Goal: Check status: Check status

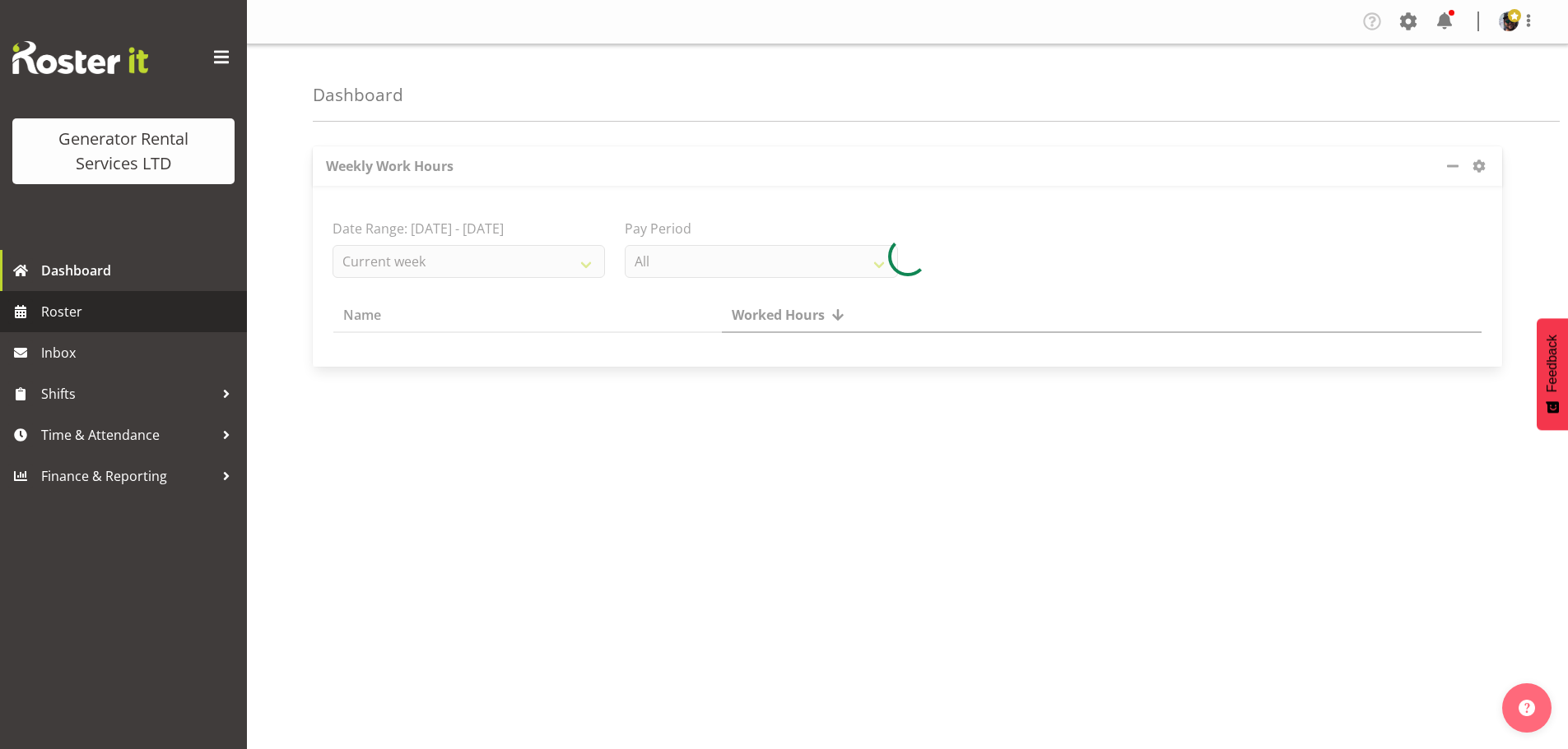
click at [130, 311] on span "Roster" at bounding box center [139, 311] width 197 height 24
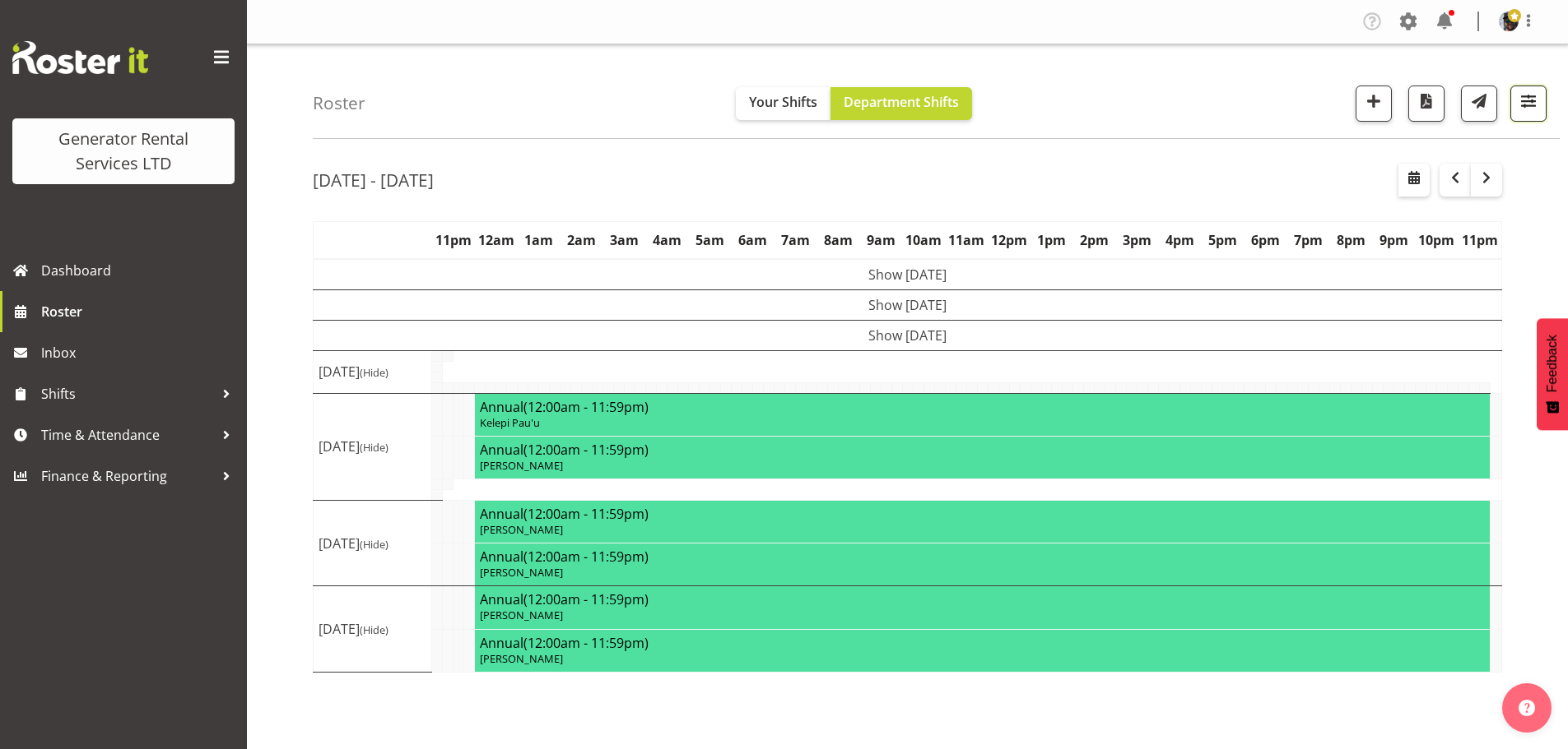
click at [1527, 106] on span "button" at bounding box center [1528, 101] width 21 height 21
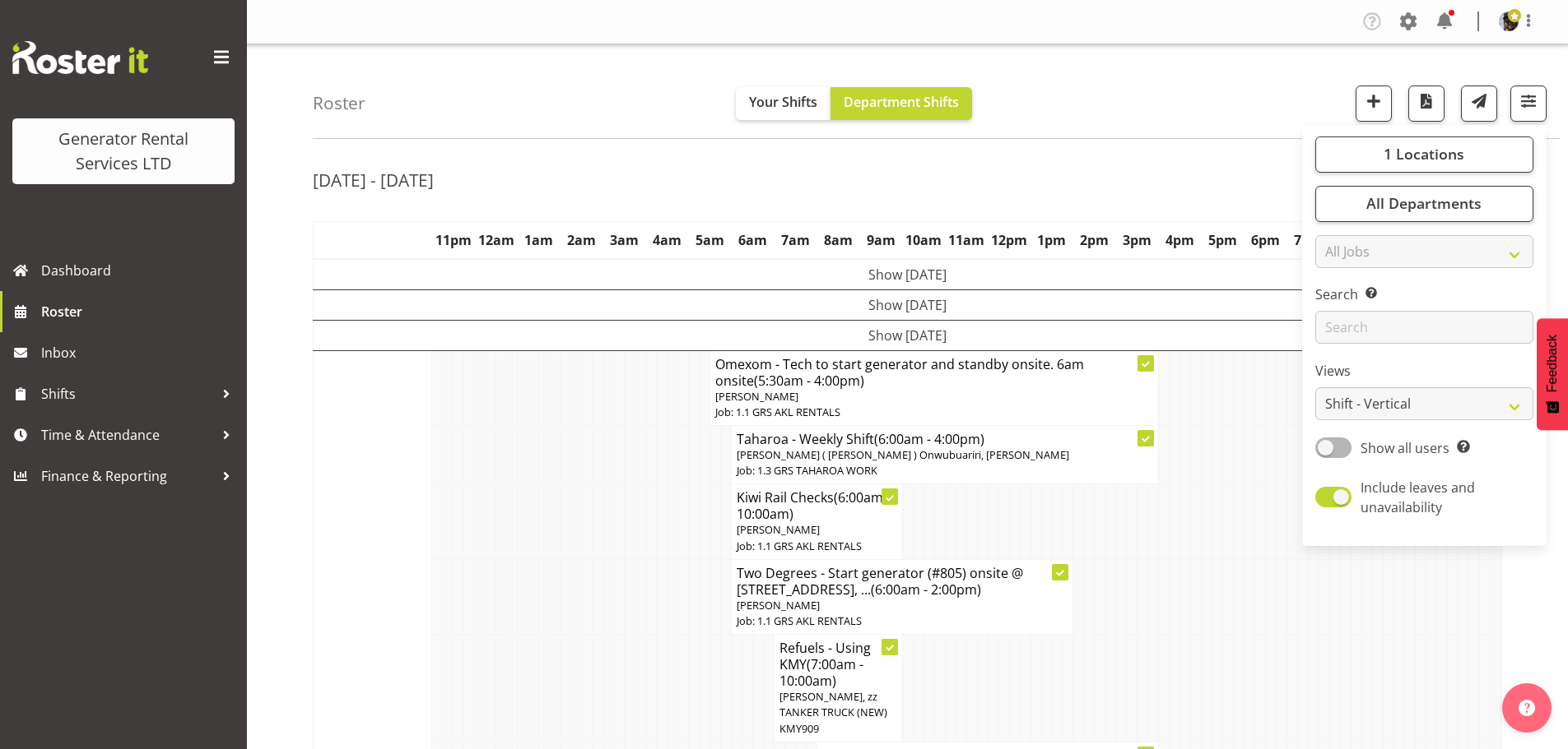
click at [1151, 94] on div "Roster Your Shifts Department Shifts 1 Locations Clear GRS [GEOGRAPHIC_DATA] GR…" at bounding box center [936, 91] width 1247 height 94
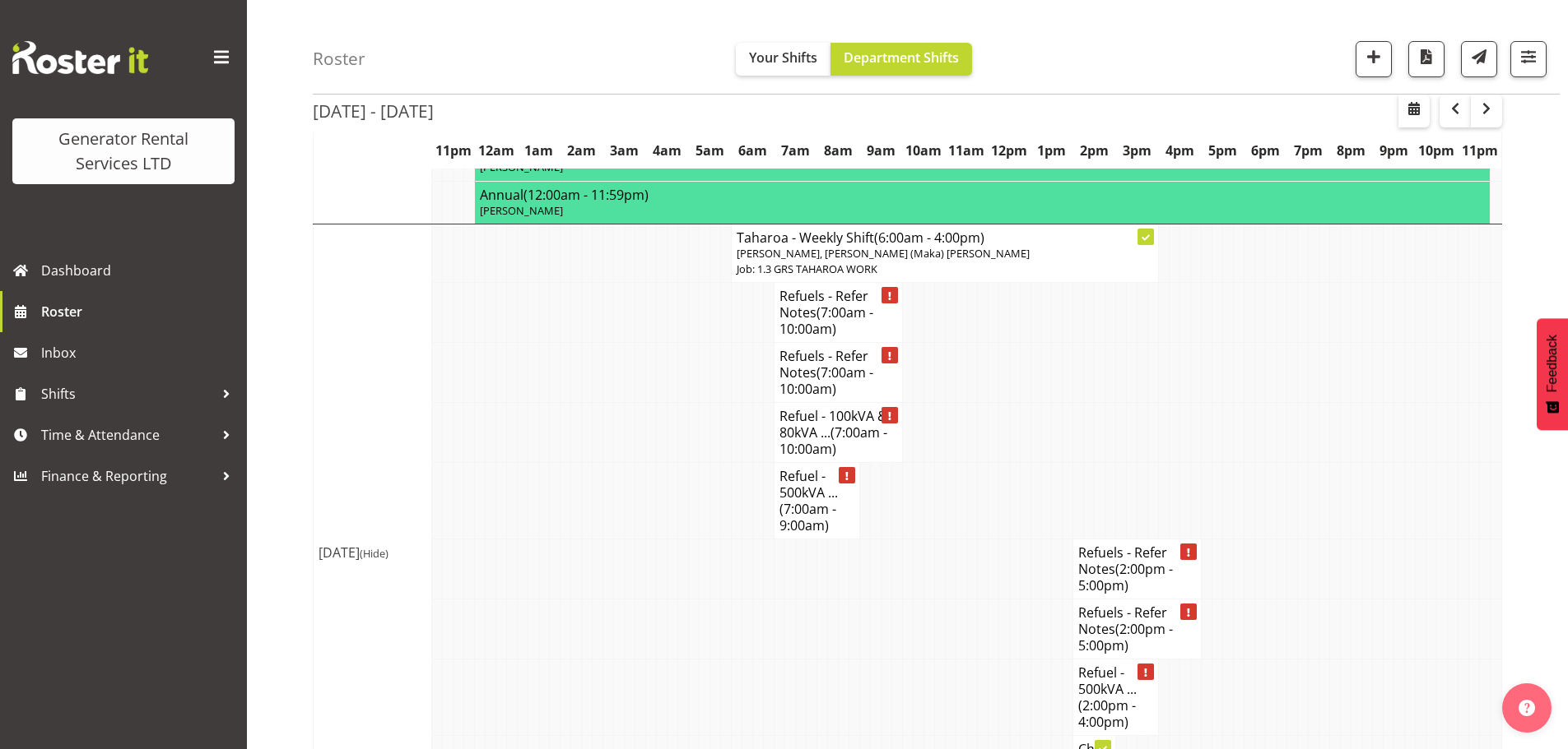
scroll to position [2905, 0]
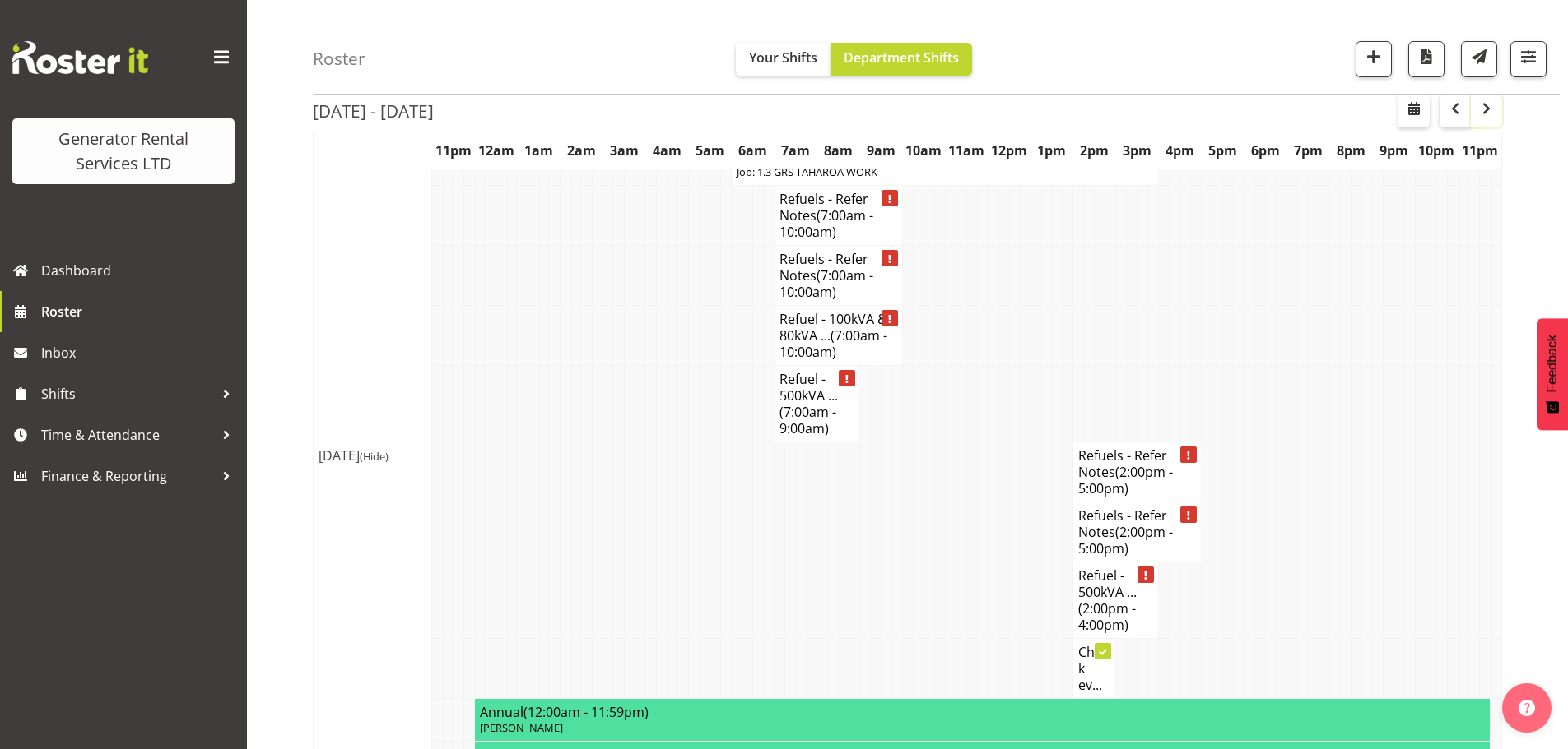
click at [1493, 104] on span "button" at bounding box center [1486, 109] width 19 height 19
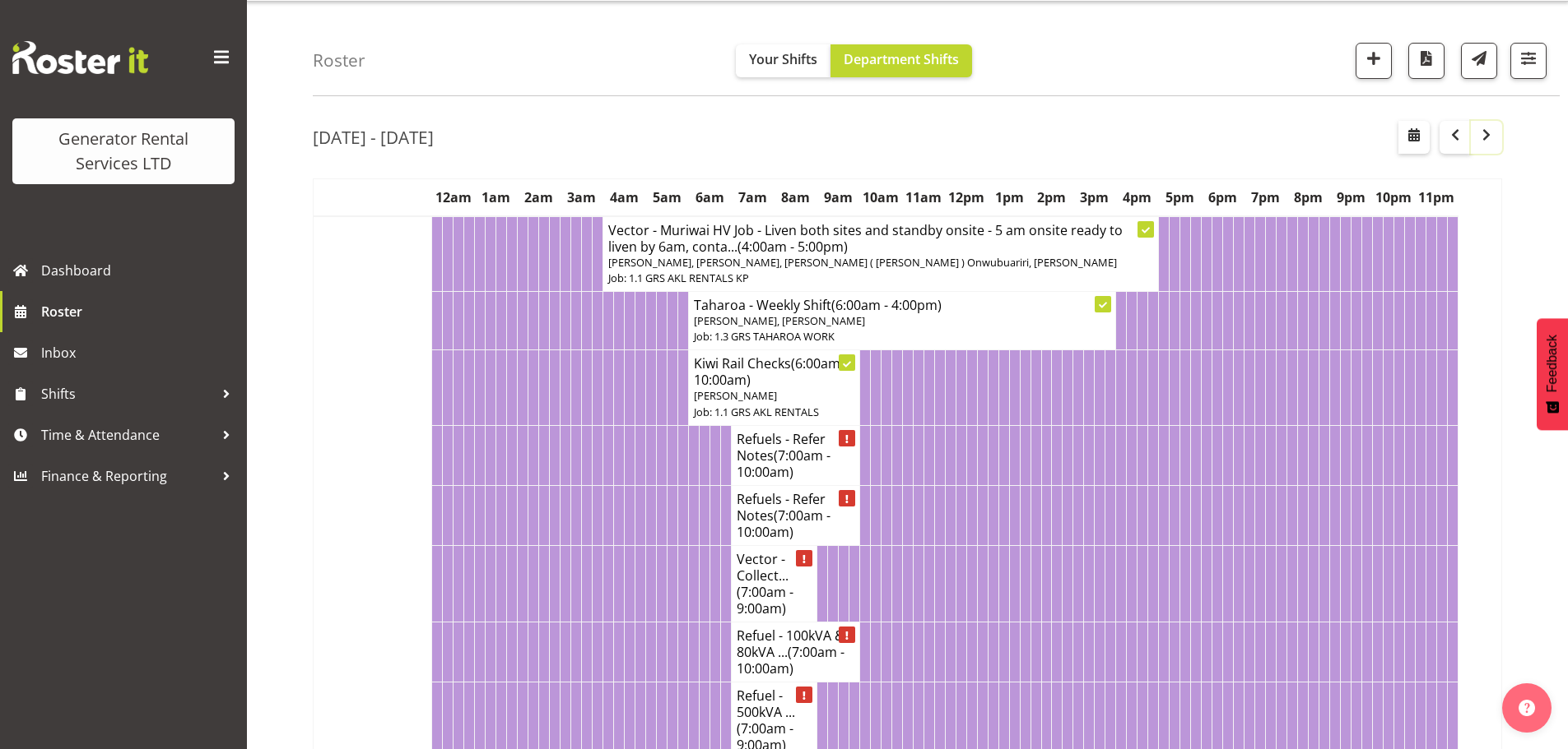
scroll to position [25, 0]
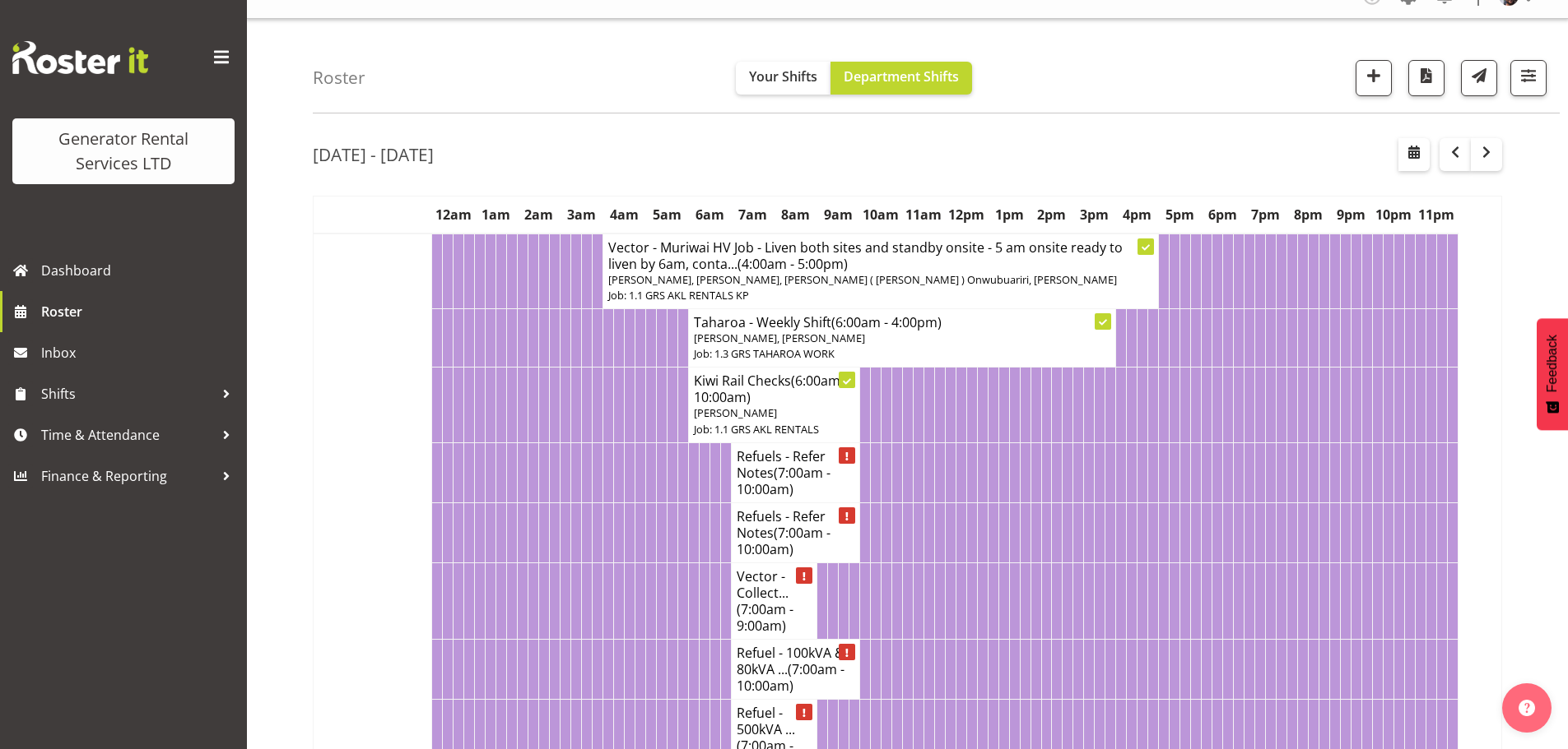
click at [1137, 88] on div "Roster Your Shifts Department Shifts 1 Locations Clear GRS [GEOGRAPHIC_DATA] GR…" at bounding box center [936, 65] width 1247 height 94
